Goal: Navigation & Orientation: Find specific page/section

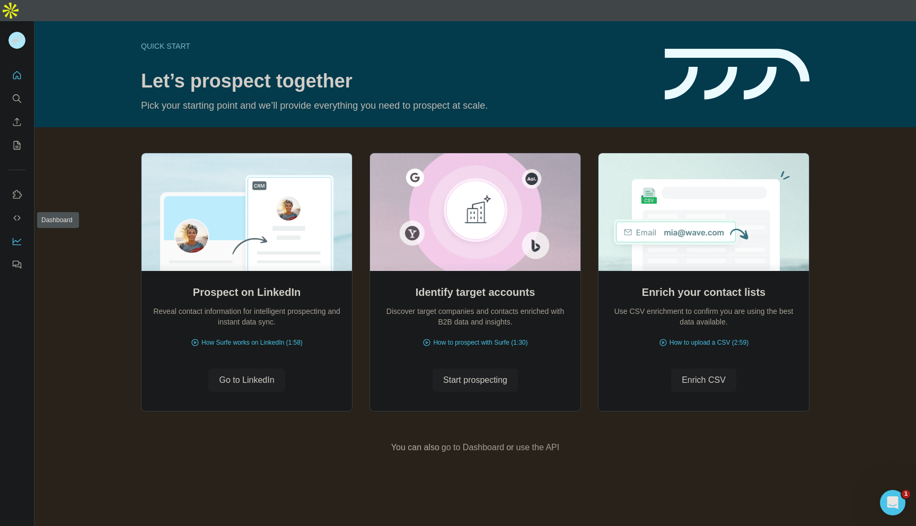
click at [17, 236] on icon "Dashboard" at bounding box center [17, 241] width 11 height 11
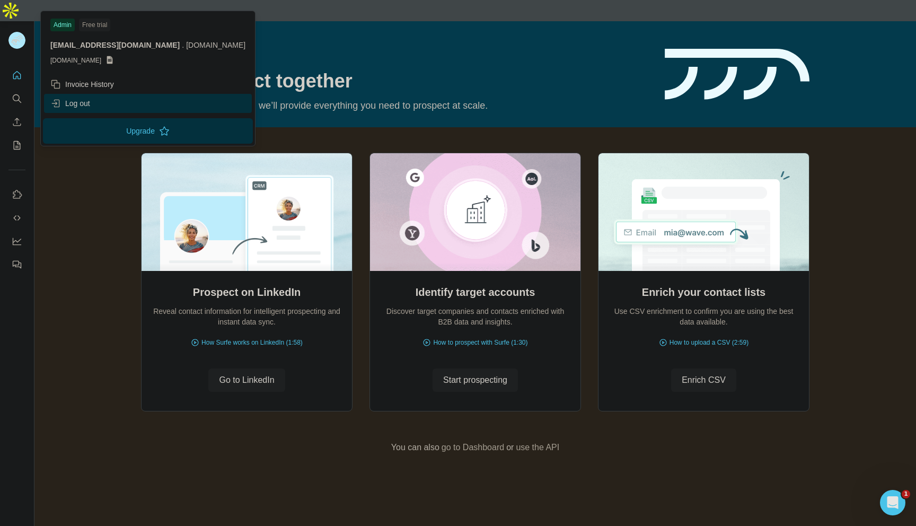
click at [73, 103] on div "Log out" at bounding box center [70, 103] width 40 height 11
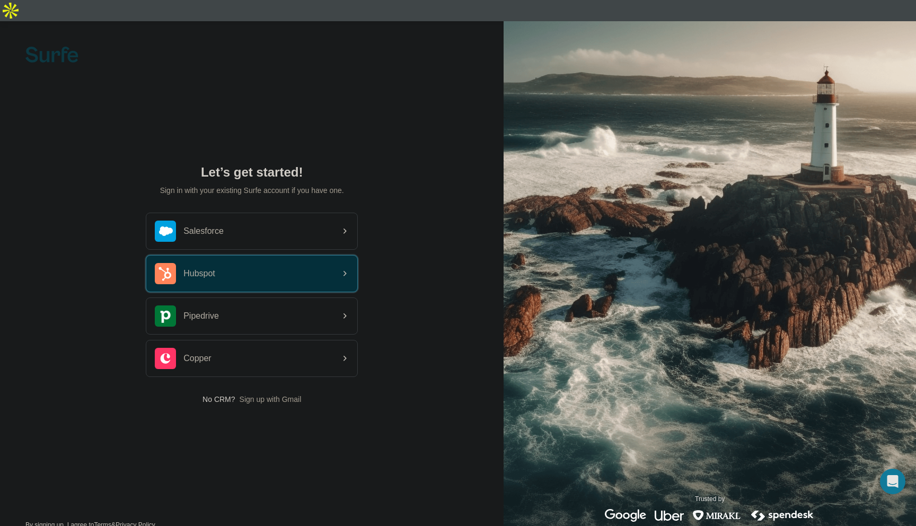
click at [186, 267] on span "Hubspot" at bounding box center [199, 273] width 32 height 13
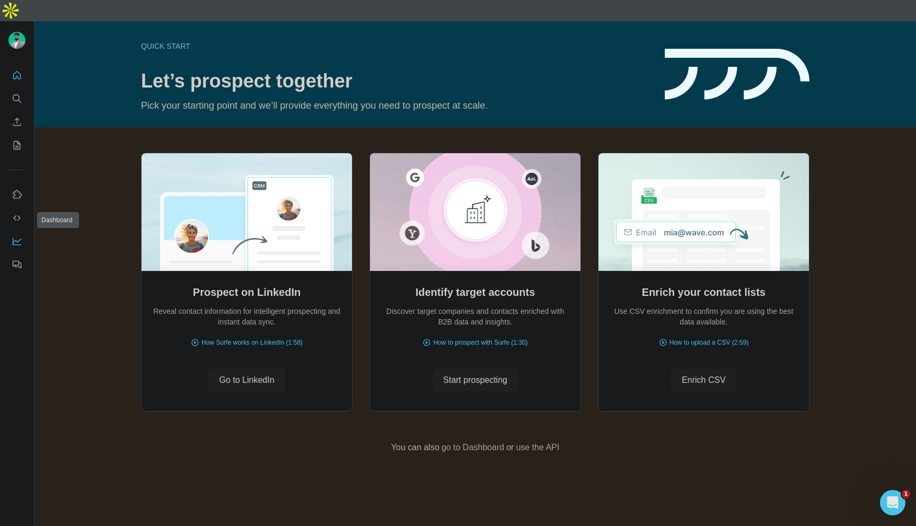
click at [16, 236] on icon "Dashboard" at bounding box center [17, 241] width 11 height 11
